Goal: Obtain resource: Obtain resource

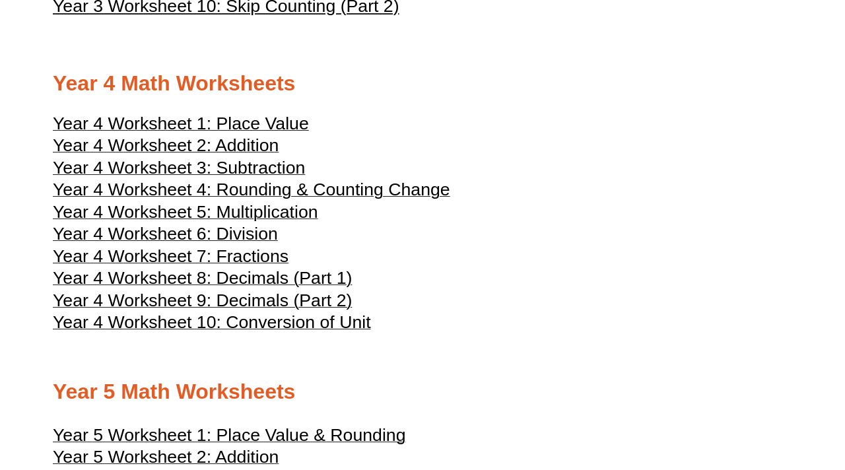
scroll to position [1578, 0]
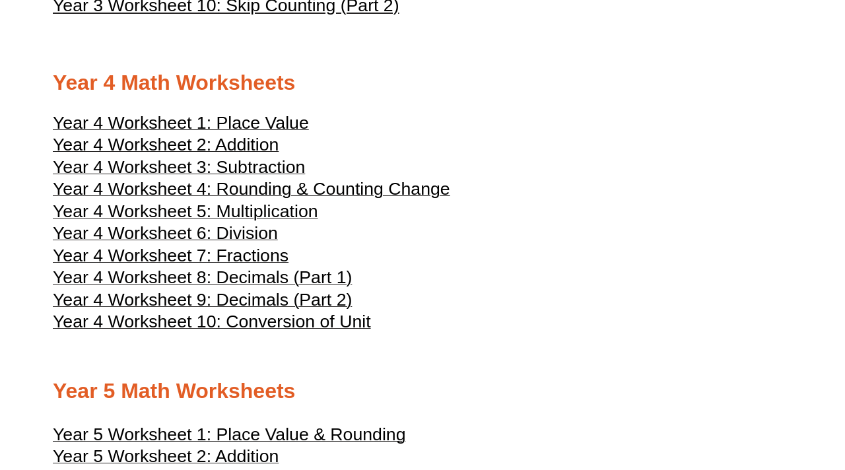
click at [295, 309] on span "Year 4 Worksheet 9: Decimals (Part 2)" at bounding box center [202, 300] width 299 height 20
click at [259, 287] on span "Year 4 Worksheet 8: Decimals (Part 1)" at bounding box center [202, 277] width 299 height 20
click at [266, 221] on span "Year 4 Worksheet 5: Multiplication" at bounding box center [185, 211] width 265 height 20
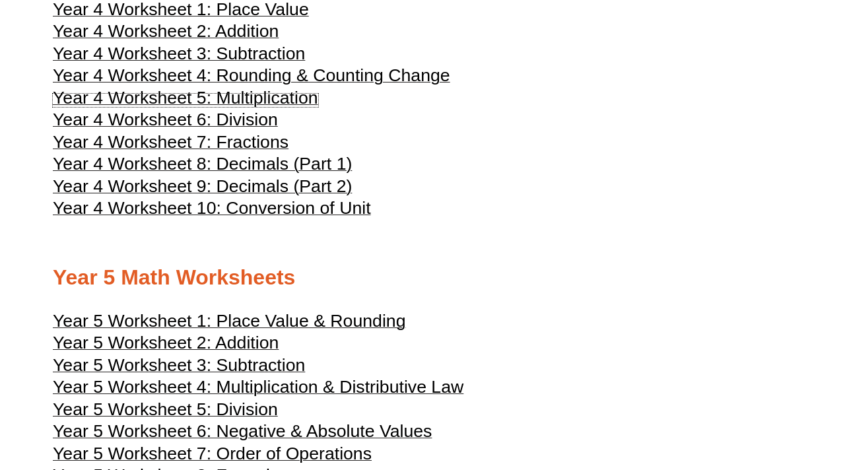
scroll to position [1692, 0]
click at [277, 217] on span "Year 4 Worksheet 10: Conversion of Unit" at bounding box center [212, 207] width 318 height 20
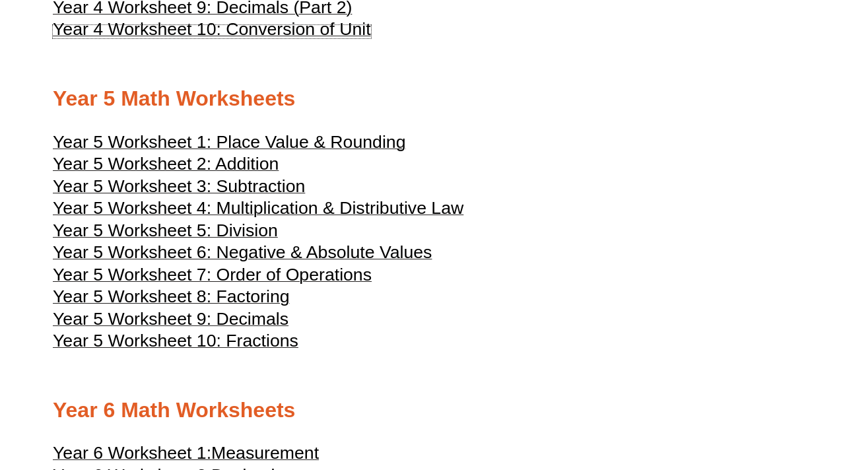
scroll to position [1873, 0]
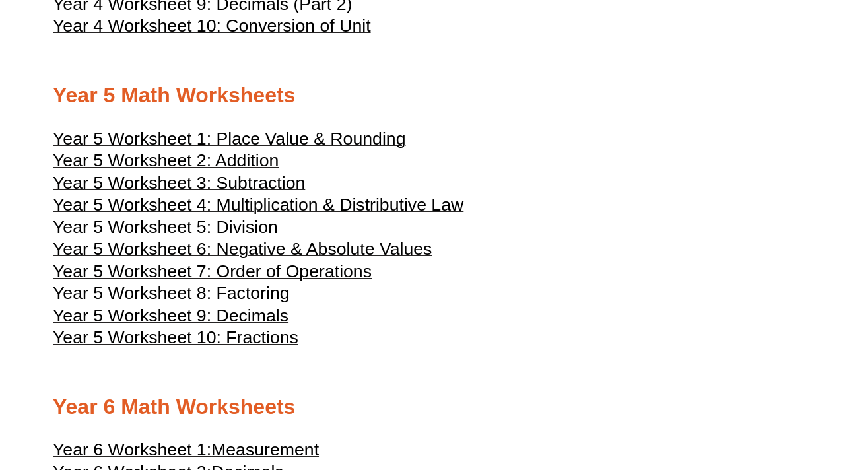
click at [416, 214] on span "Year 5 Worksheet 4: Multiplication & Distributive Law" at bounding box center [258, 205] width 410 height 20
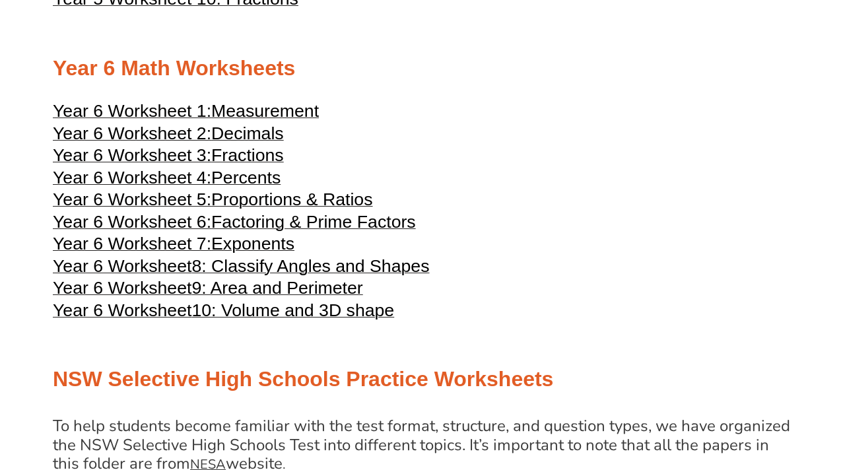
scroll to position [2216, 0]
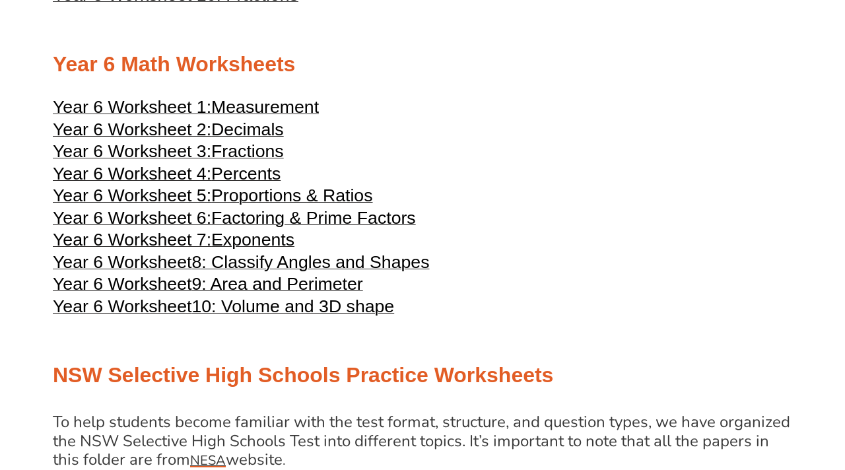
click at [265, 249] on span "Exponents" at bounding box center [252, 240] width 83 height 20
click at [259, 139] on span "Decimals" at bounding box center [247, 129] width 73 height 20
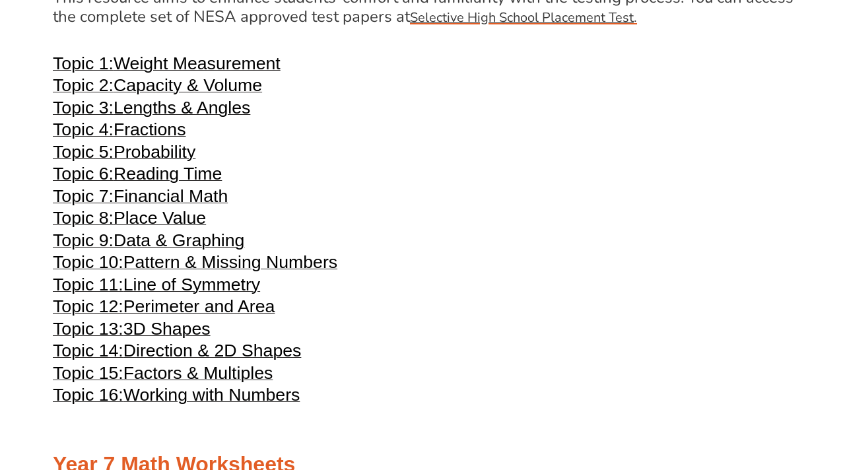
scroll to position [2706, 0]
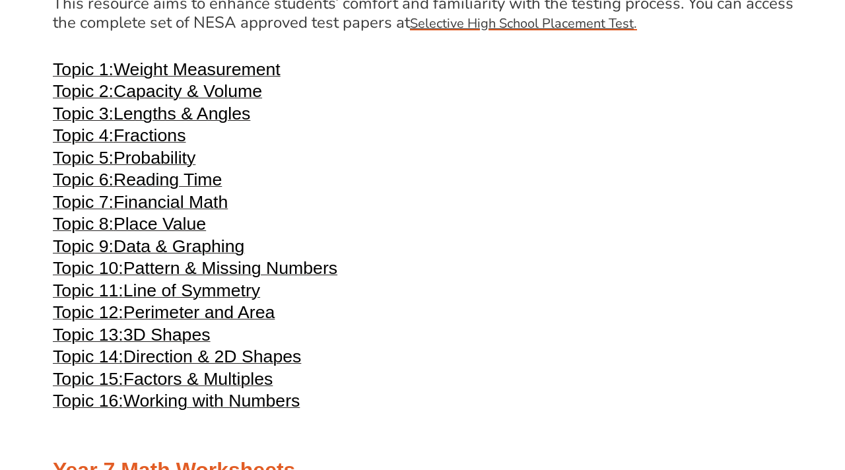
click at [262, 410] on span "Working with Numbers" at bounding box center [211, 401] width 177 height 20
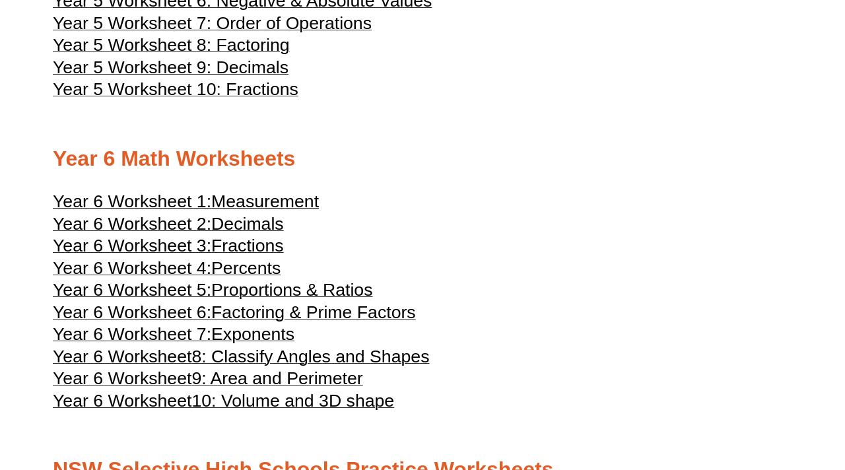
scroll to position [2121, 0]
click at [352, 323] on span "Factoring & Prime Factors" at bounding box center [313, 313] width 205 height 20
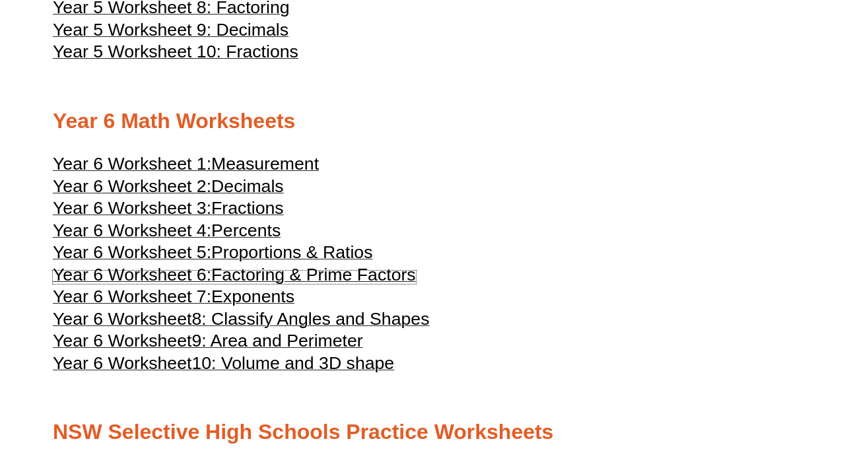
scroll to position [2160, 0]
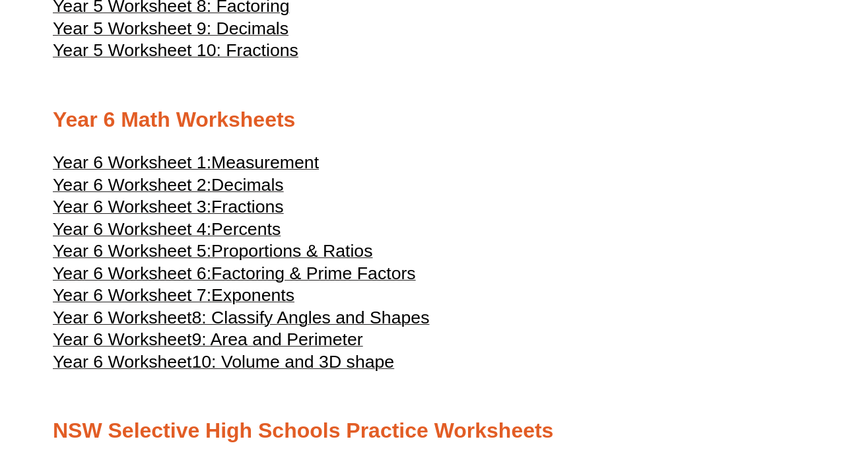
click at [269, 305] on span "Exponents" at bounding box center [252, 295] width 83 height 20
click at [293, 172] on span "Measurement" at bounding box center [265, 162] width 108 height 20
drag, startPoint x: 335, startPoint y: 342, endPoint x: 338, endPoint y: 199, distance: 143.2
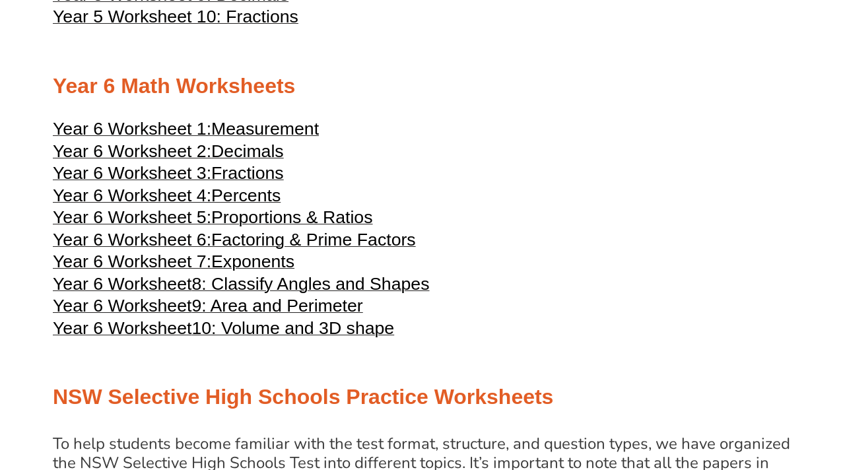
click at [288, 315] on span "9: Area and Perimeter" at bounding box center [276, 306] width 171 height 20
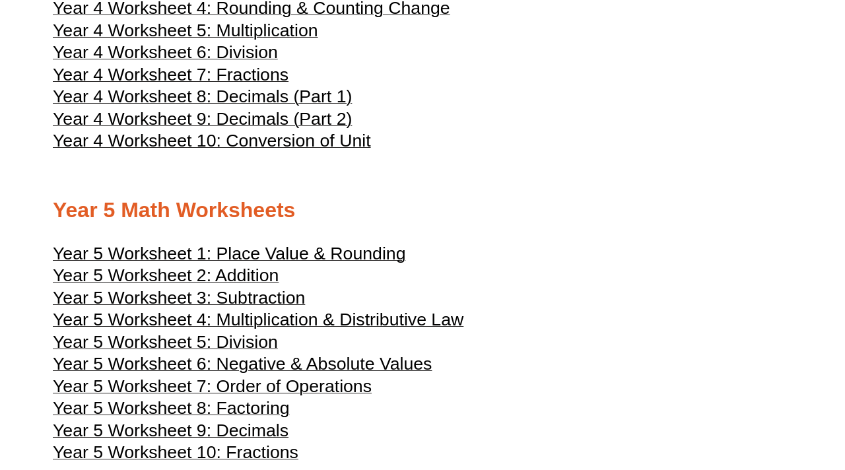
scroll to position [1790, 0]
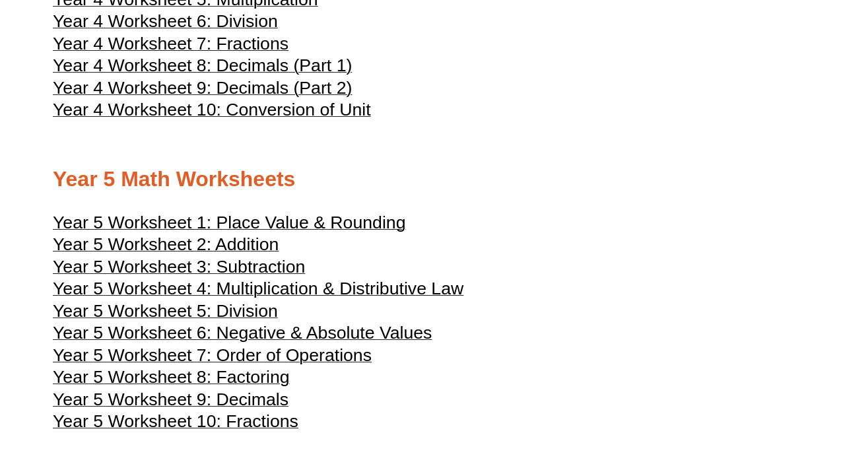
click at [312, 232] on span "Year 5 Worksheet 1: Place Value & Rounding" at bounding box center [229, 222] width 352 height 20
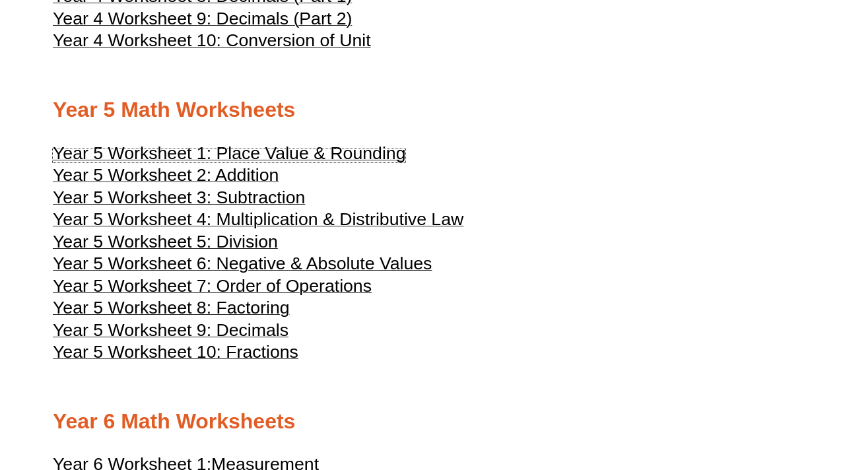
scroll to position [1862, 0]
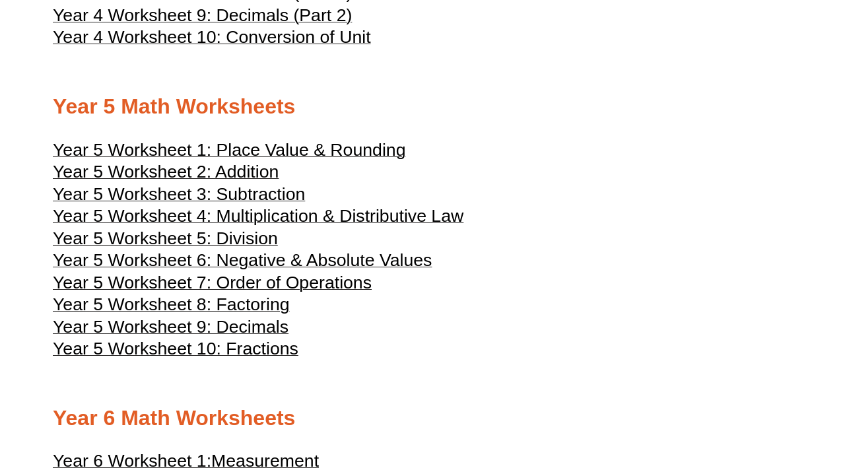
click at [278, 292] on span "Year 5 Worksheet 7: Order of Operations" at bounding box center [212, 283] width 319 height 20
